Goal: Task Accomplishment & Management: Complete application form

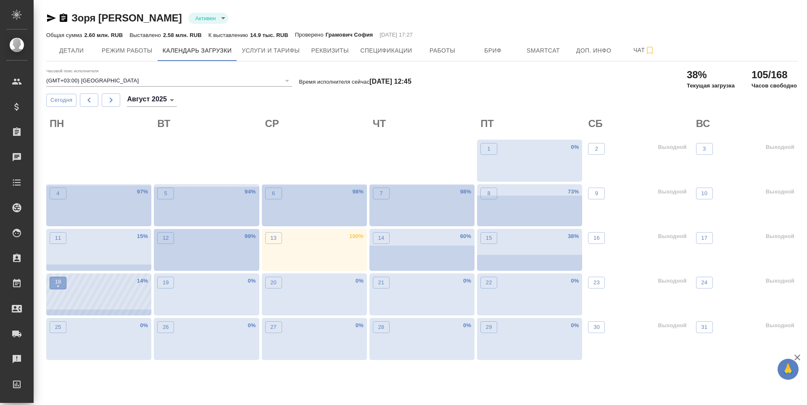
click at [58, 290] on p "•" at bounding box center [58, 286] width 6 height 8
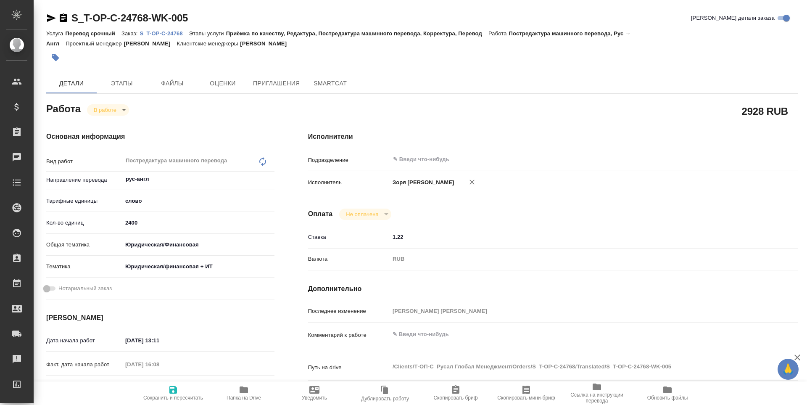
type textarea "x"
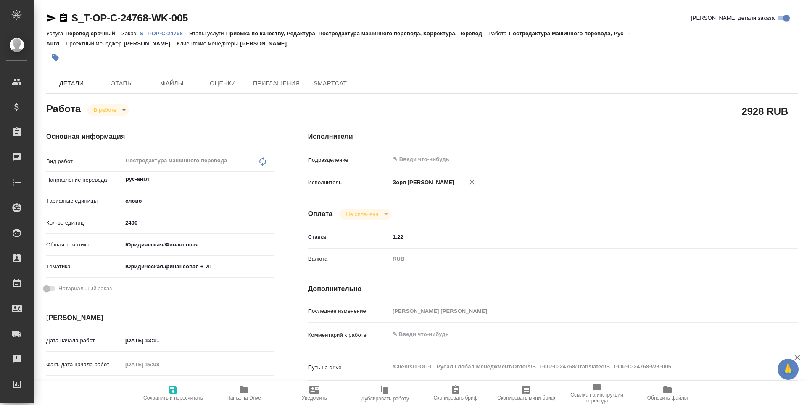
type textarea "x"
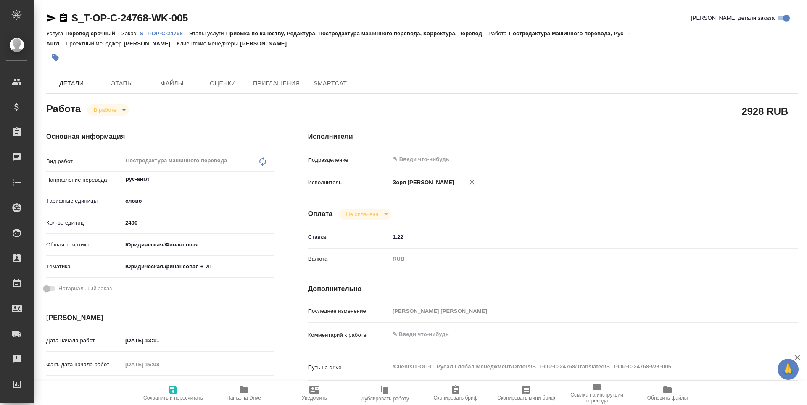
type textarea "x"
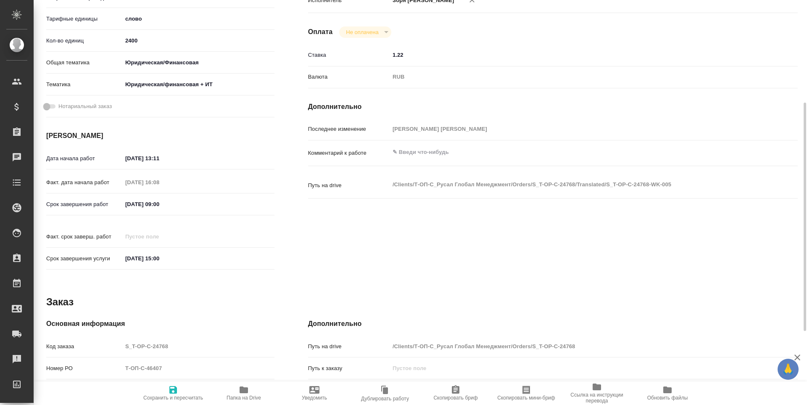
scroll to position [312, 0]
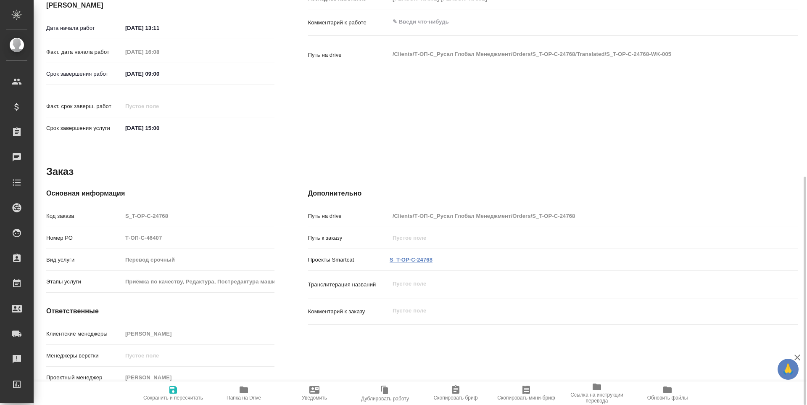
type textarea "x"
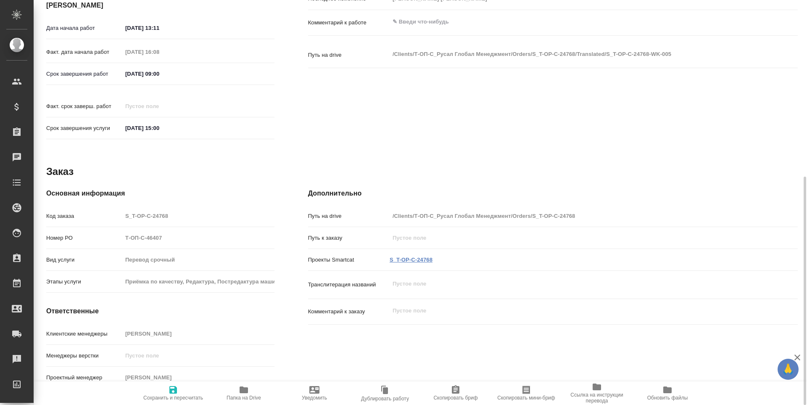
click at [408, 256] on link "S_T-OP-C-24768" at bounding box center [411, 259] width 43 height 6
type textarea "x"
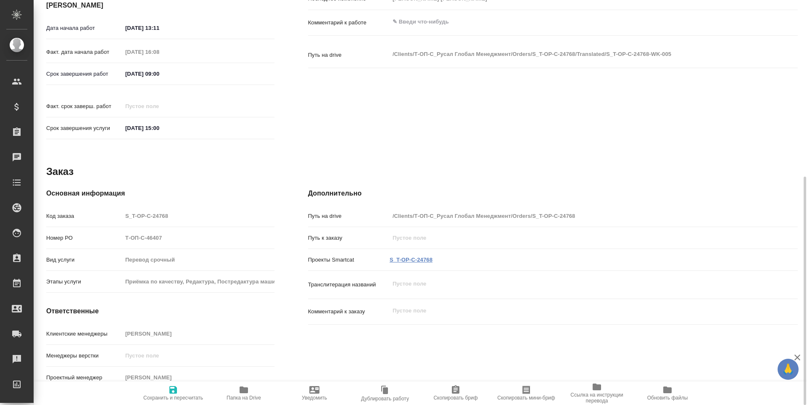
type textarea "x"
click at [235, 392] on span "Папка на Drive" at bounding box center [243, 393] width 61 height 16
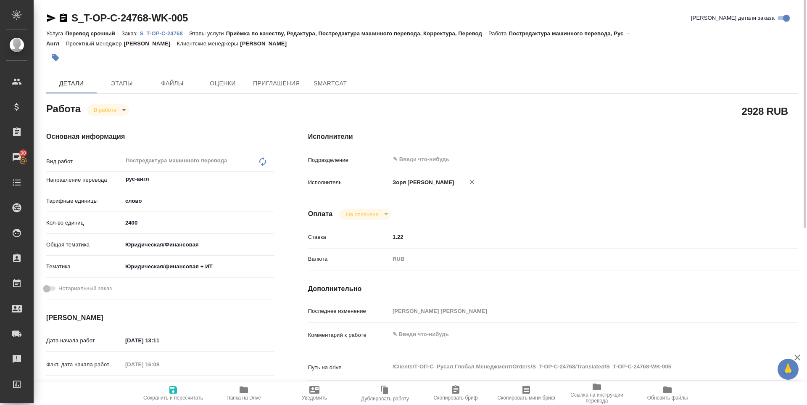
click at [165, 397] on span "Сохранить и пересчитать" at bounding box center [173, 398] width 60 height 6
type textarea "x"
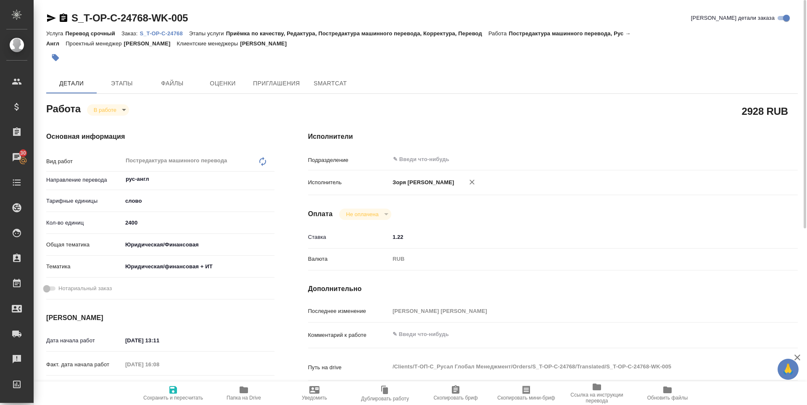
type textarea "x"
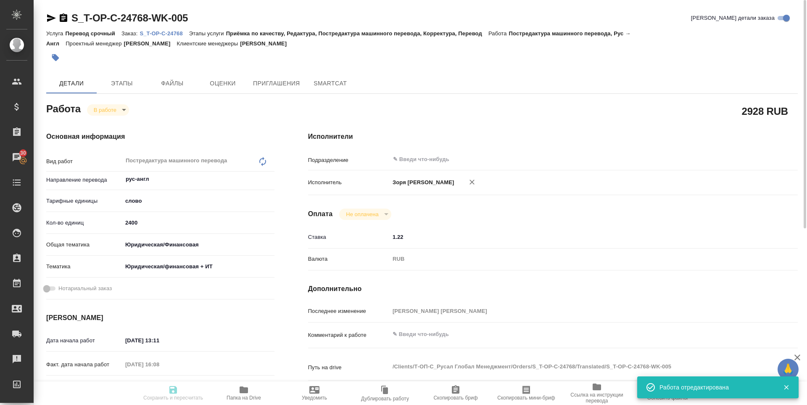
type input "inProgress"
type textarea "Постредактура машинного перевода"
type textarea "x"
type input "рус-англ"
type input "5a8b1489cc6b4906c91bfd90"
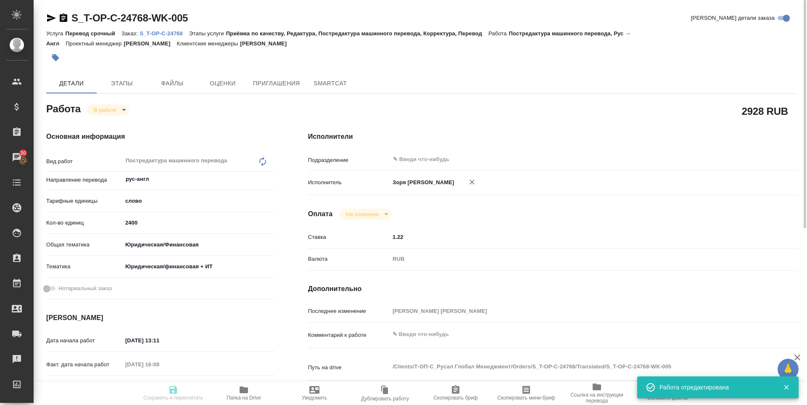
type input "2400"
type input "yr-fn"
type input "5f647205b73bc97568ca66c3"
type input "12.08.2025 13:11"
type input "13.08.2025 16:08"
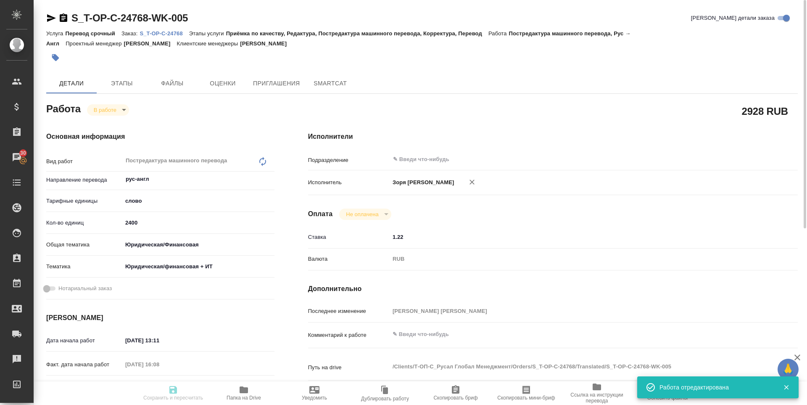
type input "19.08.2025 09:00"
type input "19.08.2025 15:00"
type input "notPayed"
type input "1.22"
type input "RUB"
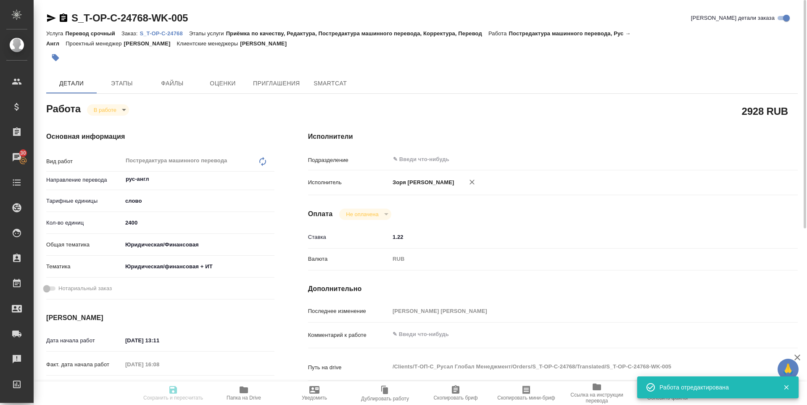
type input "Зоря Татьяна"
type textarea "x"
type textarea "/Clients/Т-ОП-С_Русал Глобал Менеджмент/Orders/S_T-OP-C-24768/Translated/S_T-OP…"
type textarea "x"
type input "S_T-OP-C-24768"
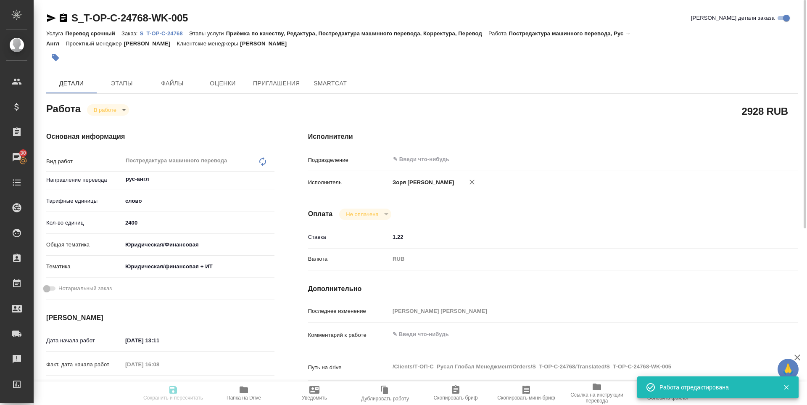
type input "Т-ОП-С-46407"
type input "Перевод срочный"
type input "Приёмка по качеству, Редактура, Постредактура машинного перевода, Корректура, П…"
type input "Горленко Юлия"
type input "/Clients/Т-ОП-С_Русал Глобал Менеджмент/Orders/S_T-OP-C-24768"
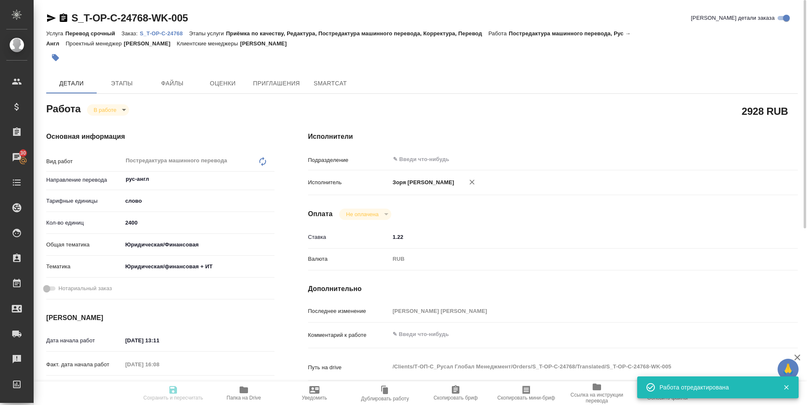
type textarea "x"
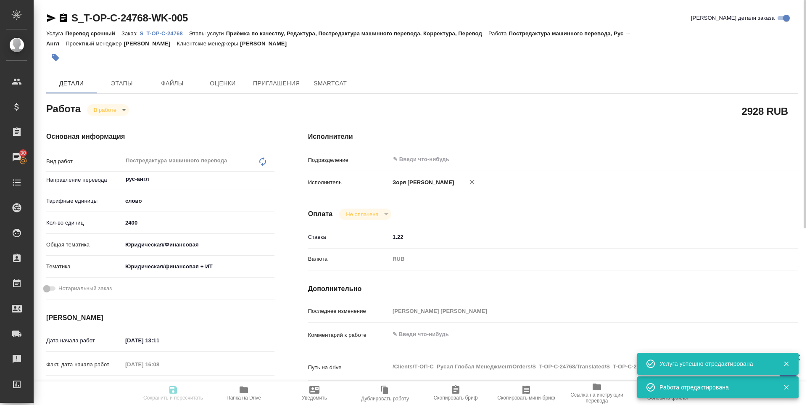
type textarea "x"
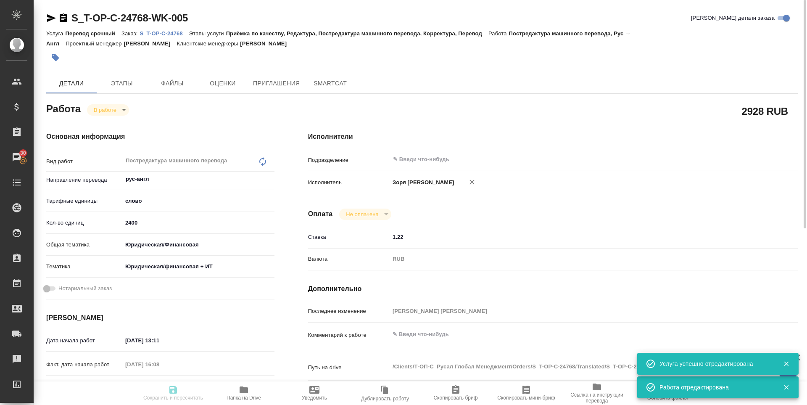
type textarea "x"
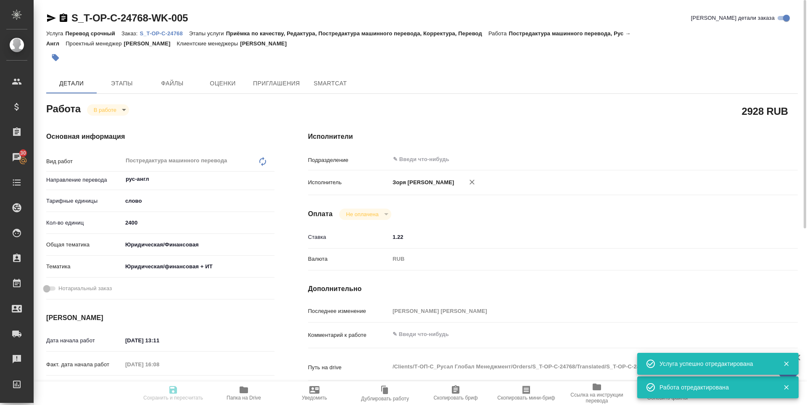
type textarea "x"
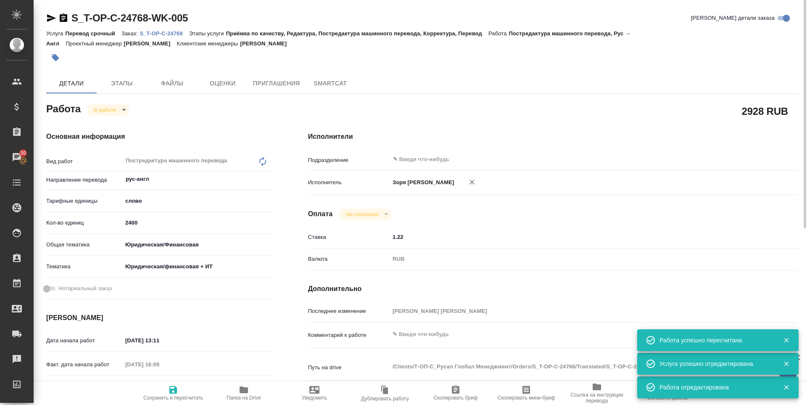
type input "inProgress"
type textarea "Постредактура машинного перевода"
type textarea "x"
type input "рус-англ"
type input "5a8b1489cc6b4906c91bfd90"
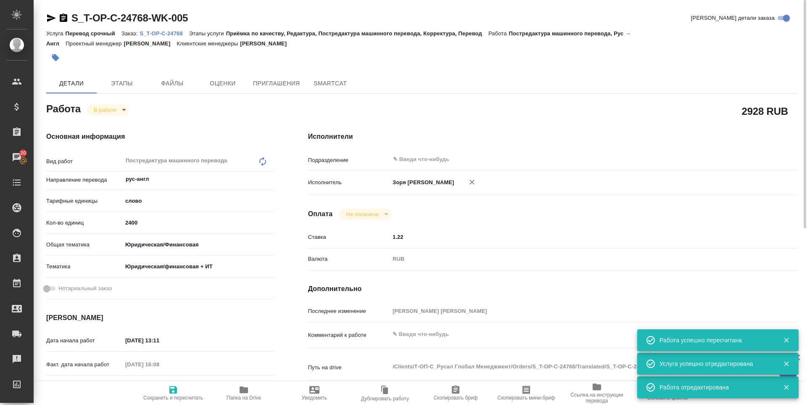
type input "2400"
type input "yr-fn"
type input "5f647205b73bc97568ca66c3"
type input "12.08.2025 13:11"
type input "13.08.2025 16:08"
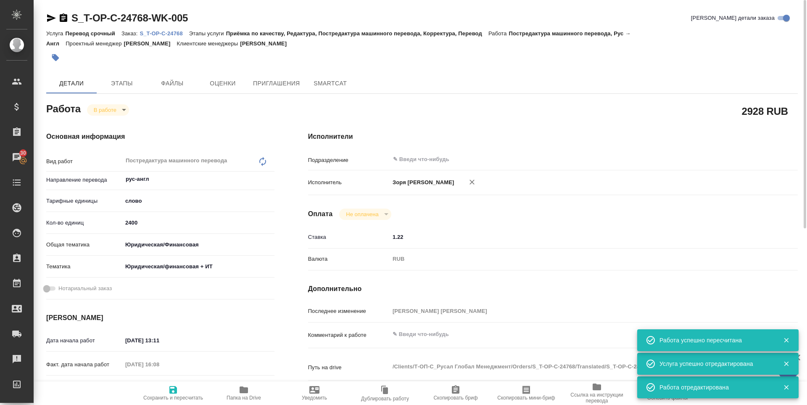
type input "19.08.2025 09:00"
type input "19.08.2025 15:00"
type input "notPayed"
type input "1.22"
type input "RUB"
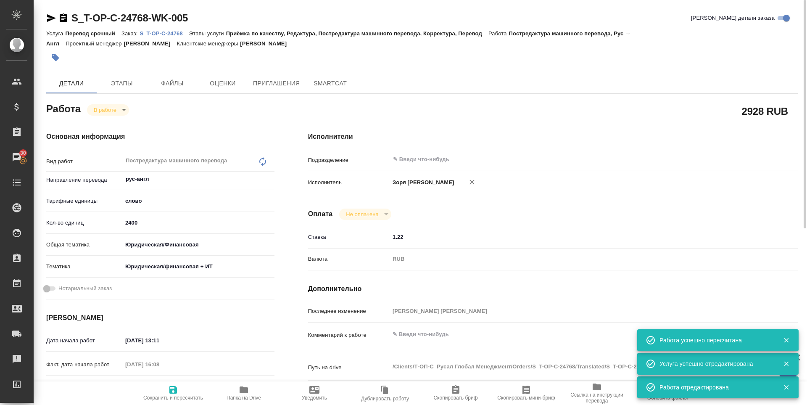
type input "Зоря Татьяна"
type textarea "x"
type textarea "/Clients/Т-ОП-С_Русал Глобал Менеджмент/Orders/S_T-OP-C-24768/Translated/S_T-OP…"
type textarea "x"
type input "S_T-OP-C-24768"
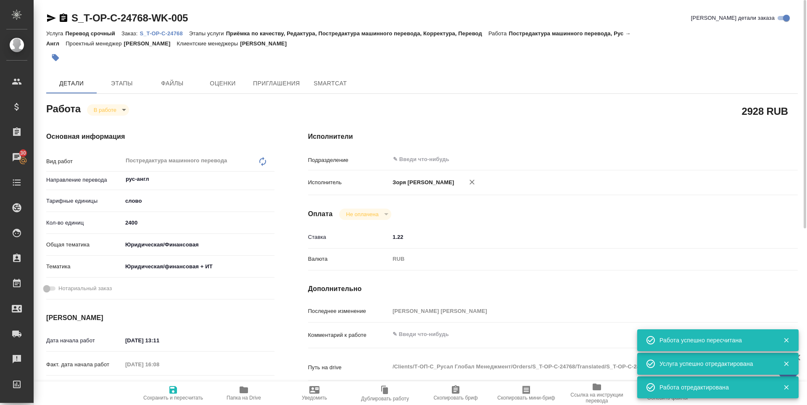
type input "Т-ОП-С-46407"
type input "Перевод срочный"
type input "Приёмка по качеству, Редактура, Постредактура машинного перевода, Корректура, П…"
type input "Горленко Юлия"
type input "/Clients/Т-ОП-С_Русал Глобал Менеджмент/Orders/S_T-OP-C-24768"
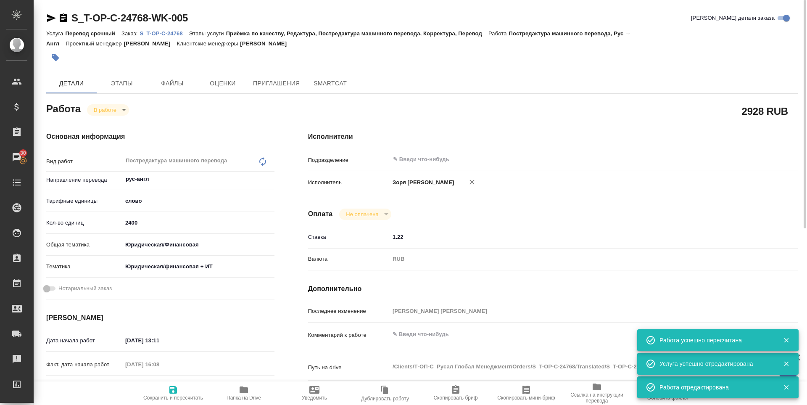
type textarea "x"
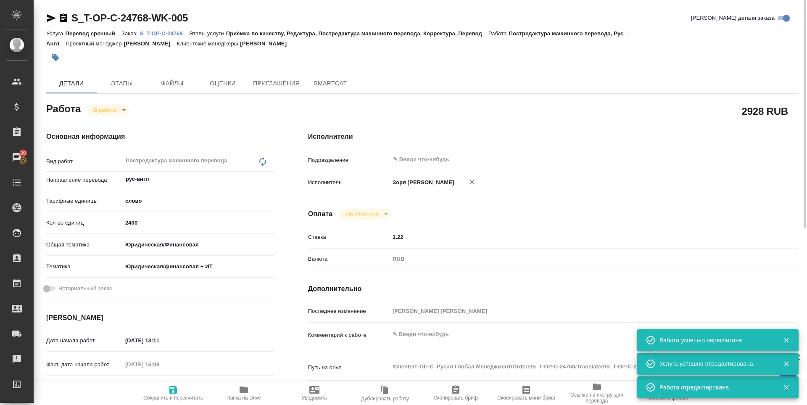
type textarea "x"
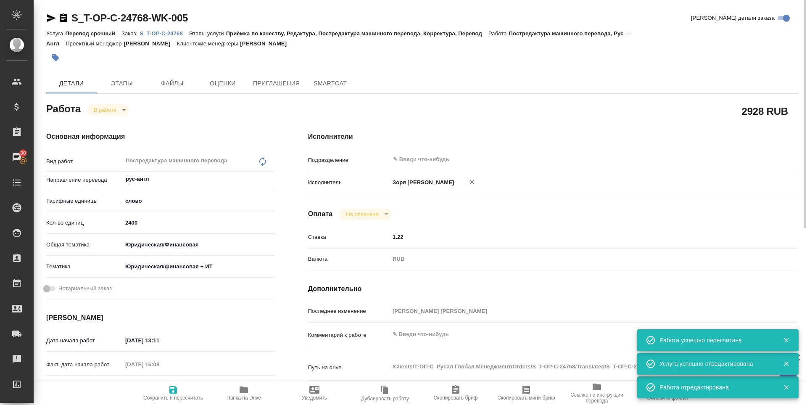
type textarea "x"
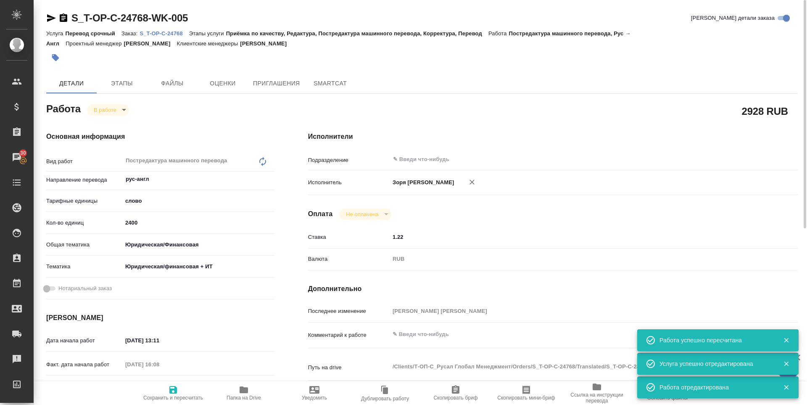
type textarea "x"
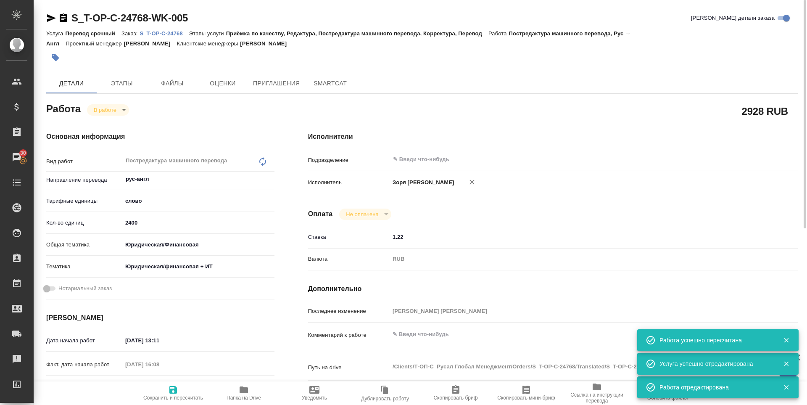
type textarea "x"
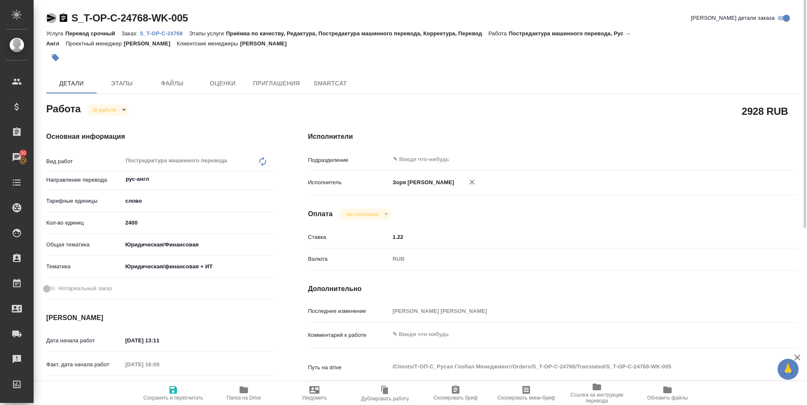
click at [47, 18] on icon "button" at bounding box center [51, 18] width 10 height 10
click at [105, 116] on div "Основная информация Вид работ Постредактура машинного перевода x ​ Направление …" at bounding box center [160, 294] width 262 height 359
click at [103, 111] on body "🙏 .cls-1 fill:#fff; AWATERA Zoria Tatiana Клиенты Спецификации Заказы 30 Чаты T…" at bounding box center [403, 202] width 807 height 405
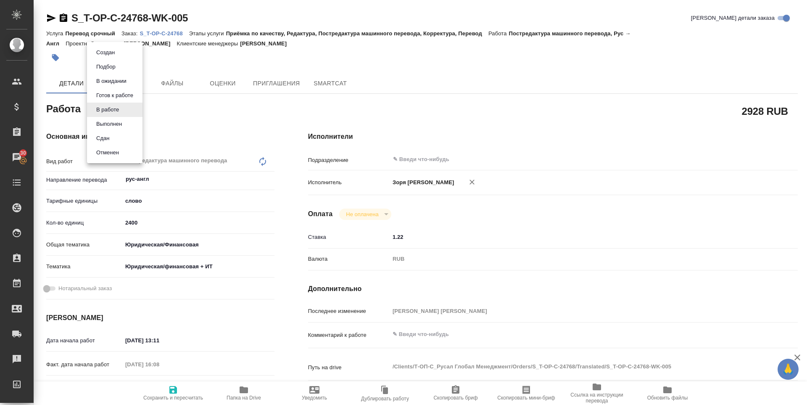
click at [107, 129] on li "Выполнен" at bounding box center [114, 124] width 55 height 14
type textarea "x"
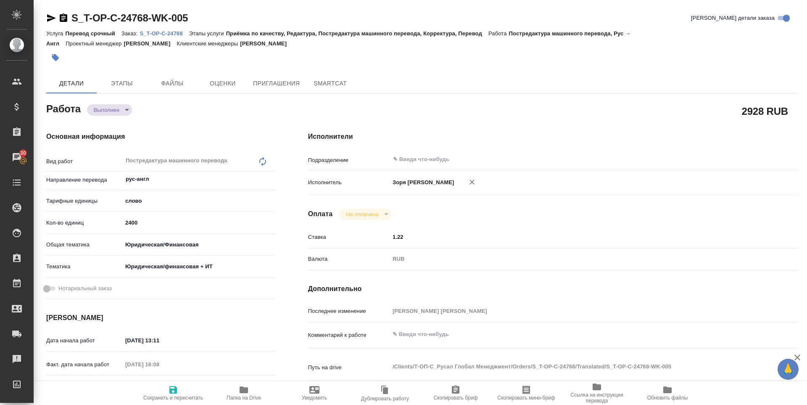
type textarea "x"
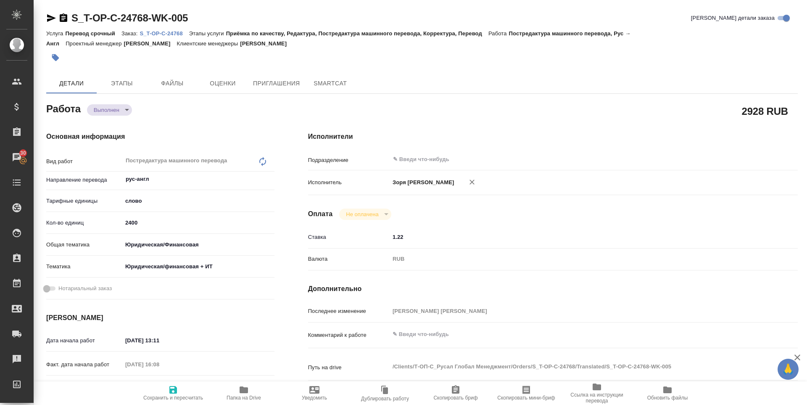
type textarea "x"
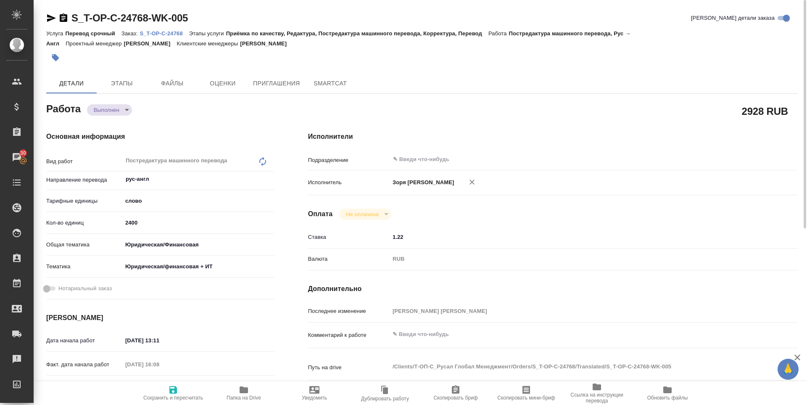
type textarea "x"
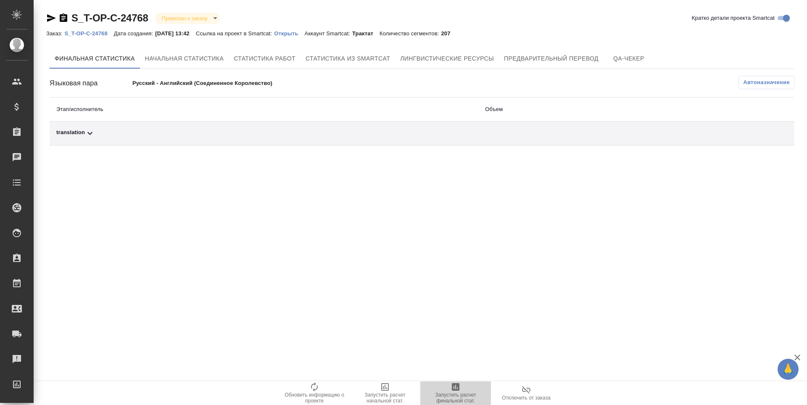
click at [455, 394] on span "Запустить расчет финальной стат." at bounding box center [455, 398] width 61 height 12
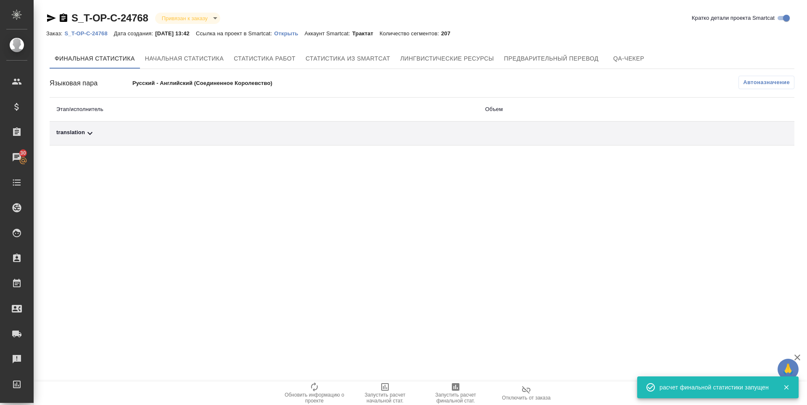
click at [75, 134] on div "translation" at bounding box center [263, 133] width 415 height 10
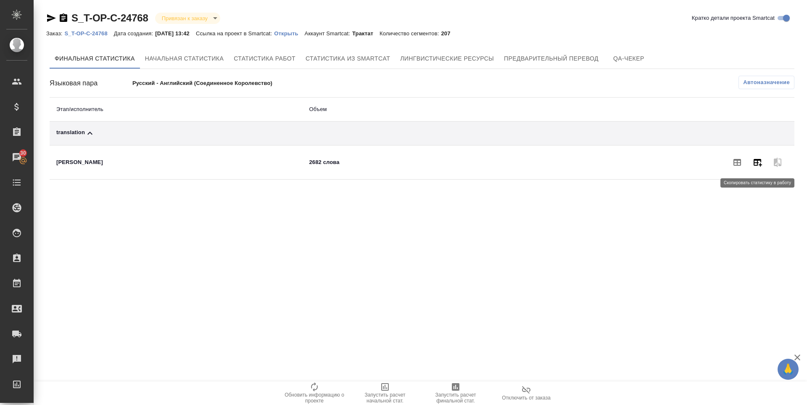
click at [758, 166] on icon "button" at bounding box center [757, 162] width 10 height 10
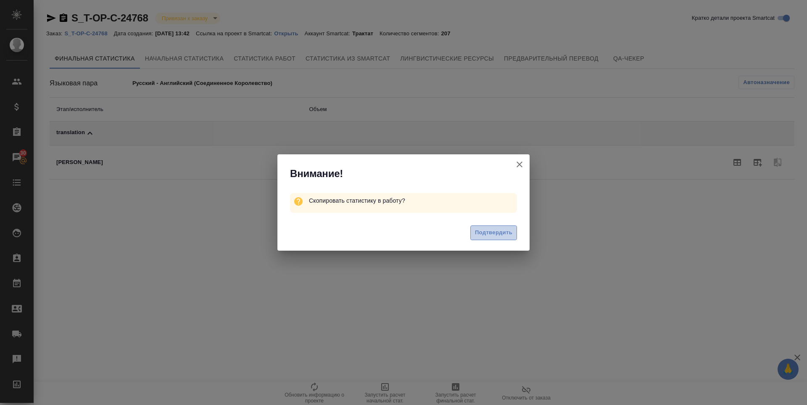
click at [487, 229] on span "Подтвердить" at bounding box center [493, 233] width 37 height 10
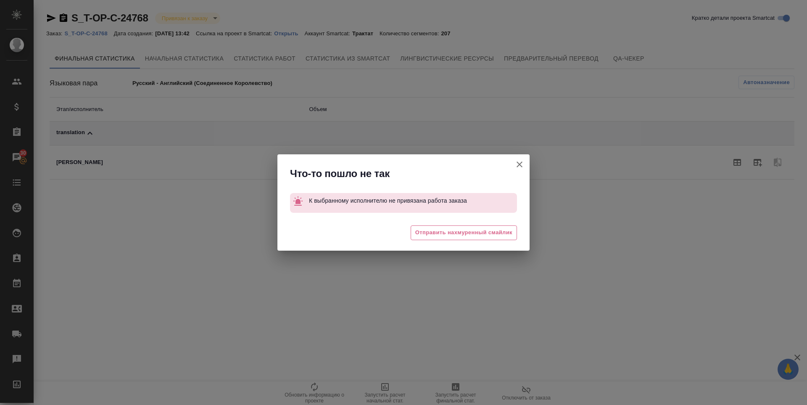
click at [487, 229] on span "Отправить нахмуренный смайлик" at bounding box center [463, 233] width 97 height 10
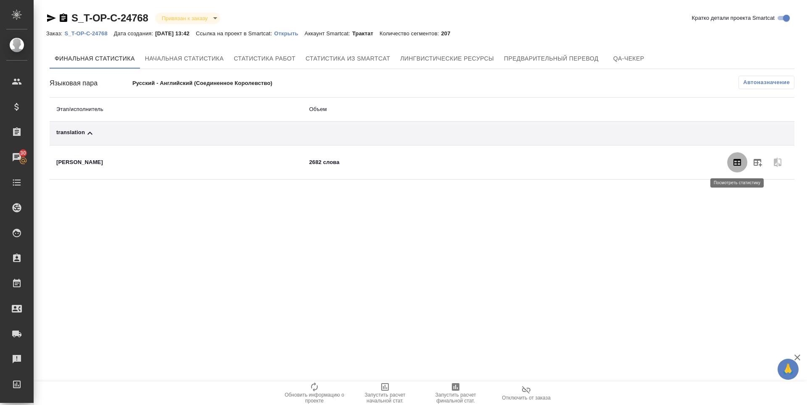
click at [742, 169] on button "button" at bounding box center [737, 162] width 20 height 20
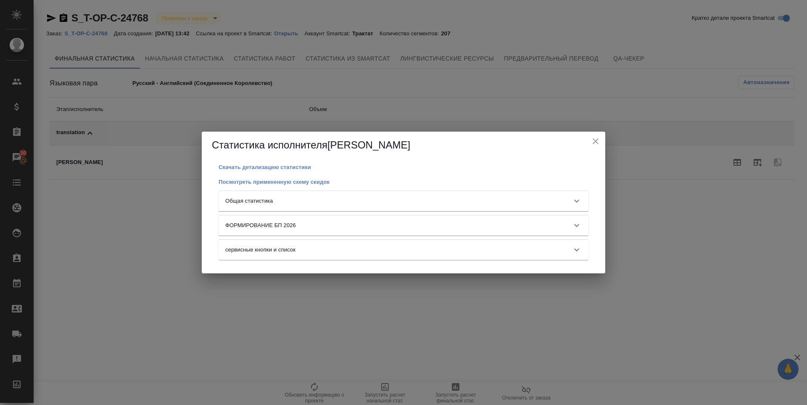
click at [318, 204] on div "Общая статистика" at bounding box center [395, 201] width 341 height 8
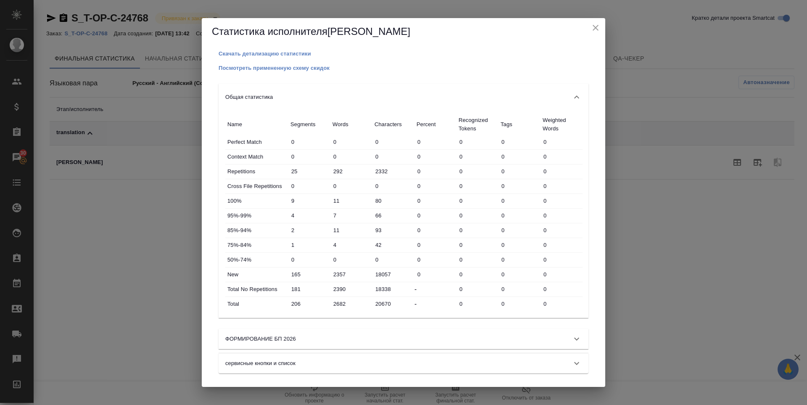
click at [597, 29] on icon "close" at bounding box center [596, 28] width 6 height 6
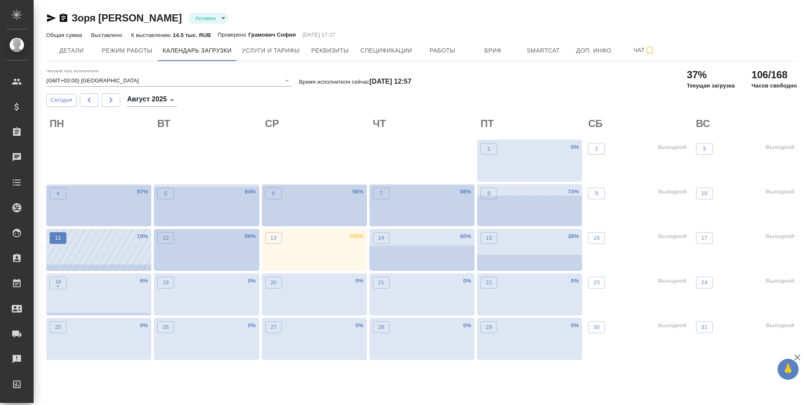
click at [60, 239] on p "11" at bounding box center [58, 238] width 6 height 8
